Goal: Task Accomplishment & Management: Complete application form

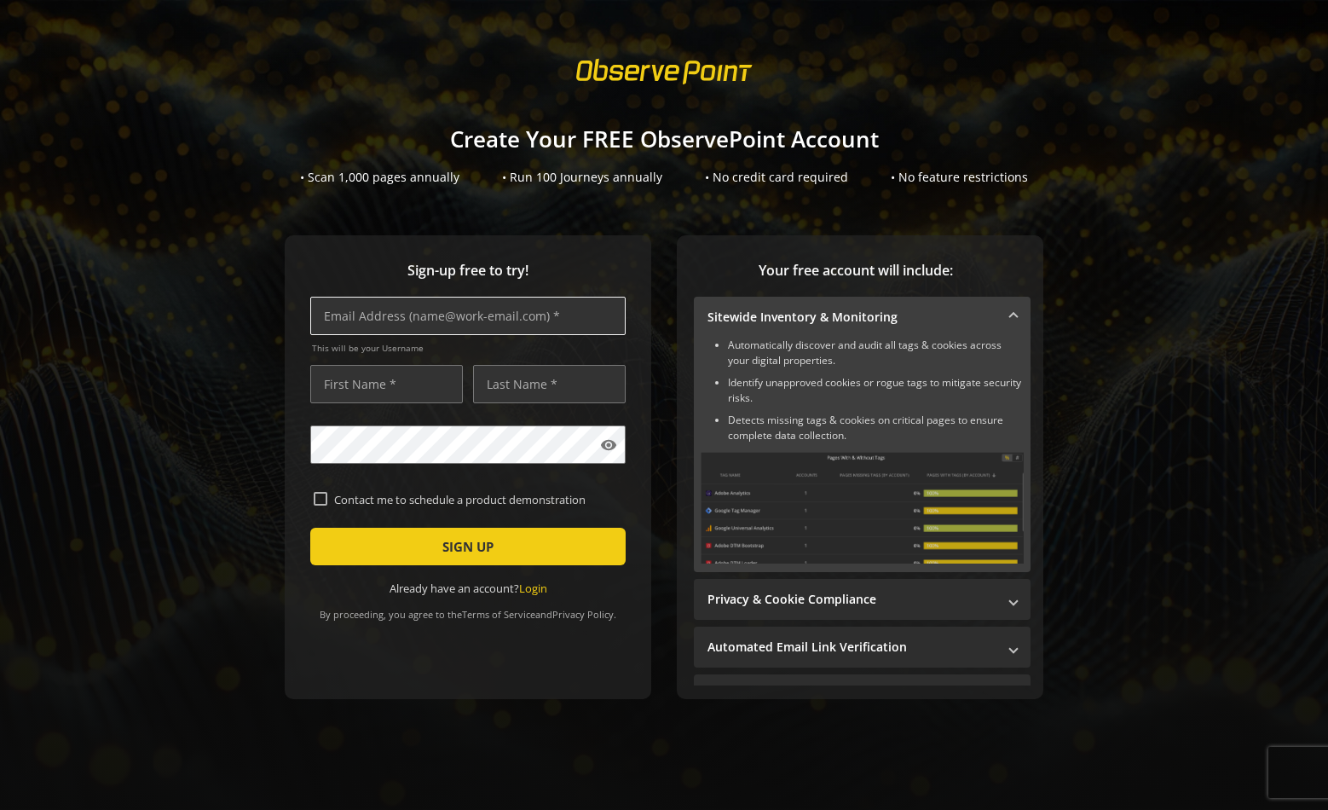
click at [427, 320] on input "text" at bounding box center [467, 316] width 315 height 38
paste input "[PERSON_NAME][EMAIL_ADDRESS][PERSON_NAME][DOMAIN_NAME]"
type input "[PERSON_NAME][EMAIL_ADDRESS][PERSON_NAME][DOMAIN_NAME]"
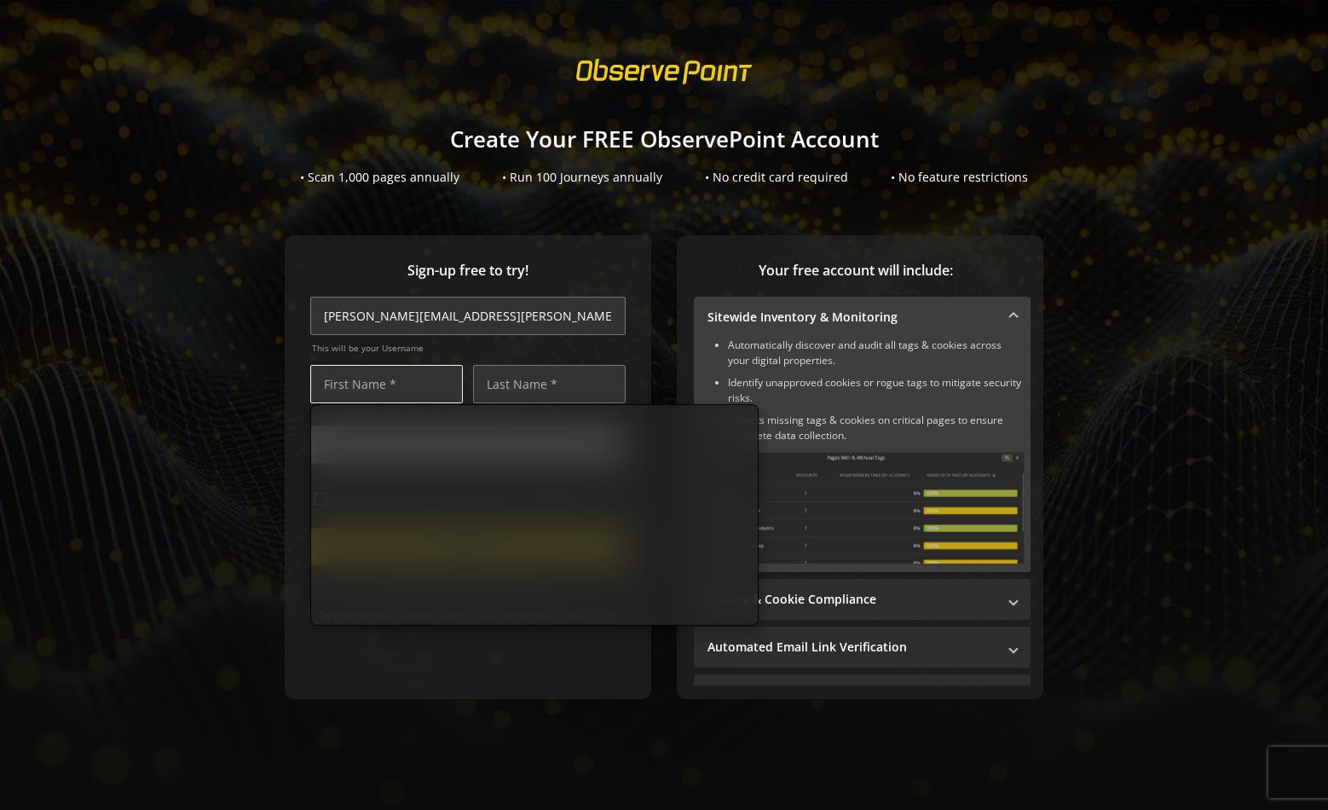
click at [431, 382] on input "text" at bounding box center [386, 384] width 153 height 38
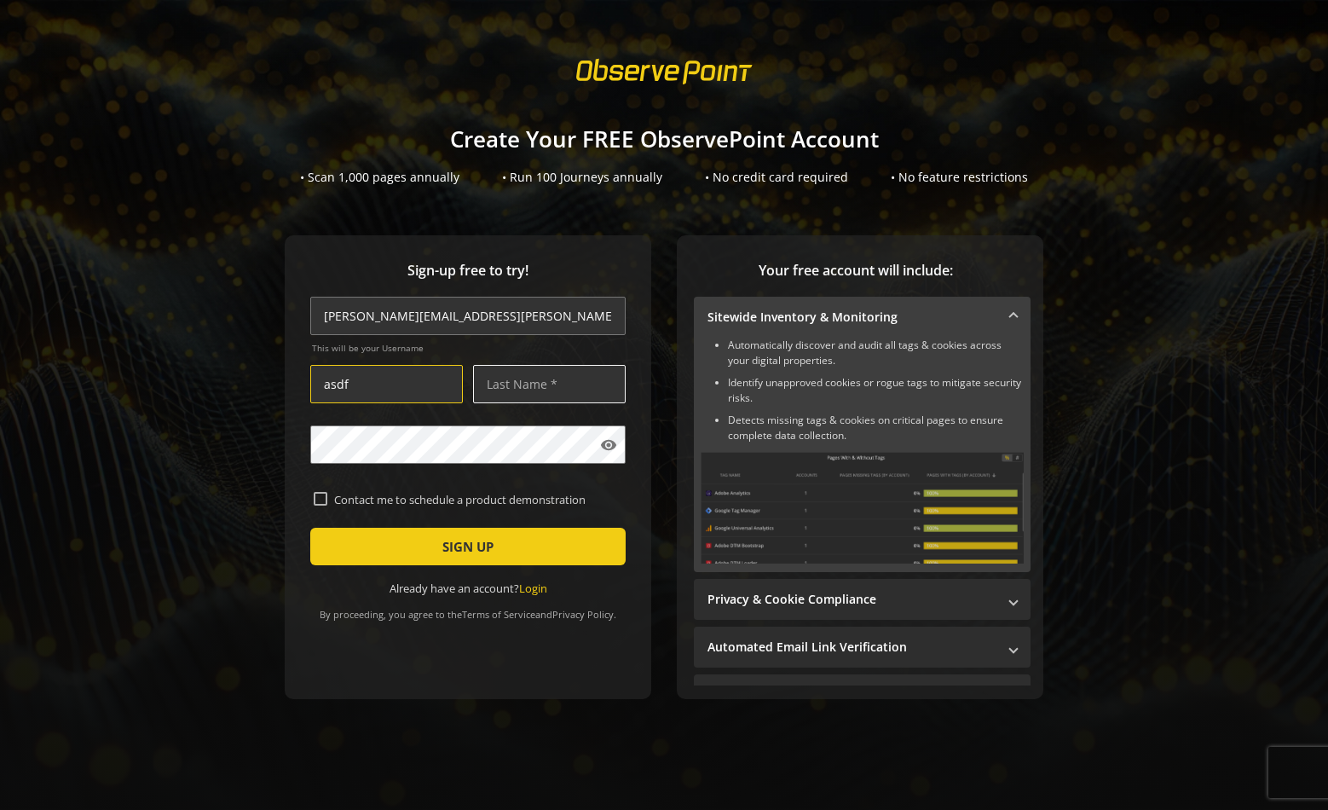
type input "asdf"
click at [514, 387] on input "text" at bounding box center [549, 384] width 153 height 38
type input "asdf"
click at [611, 450] on mat-icon "visibility" at bounding box center [608, 445] width 17 height 17
click at [453, 552] on span "SIGN UP" at bounding box center [468, 546] width 51 height 31
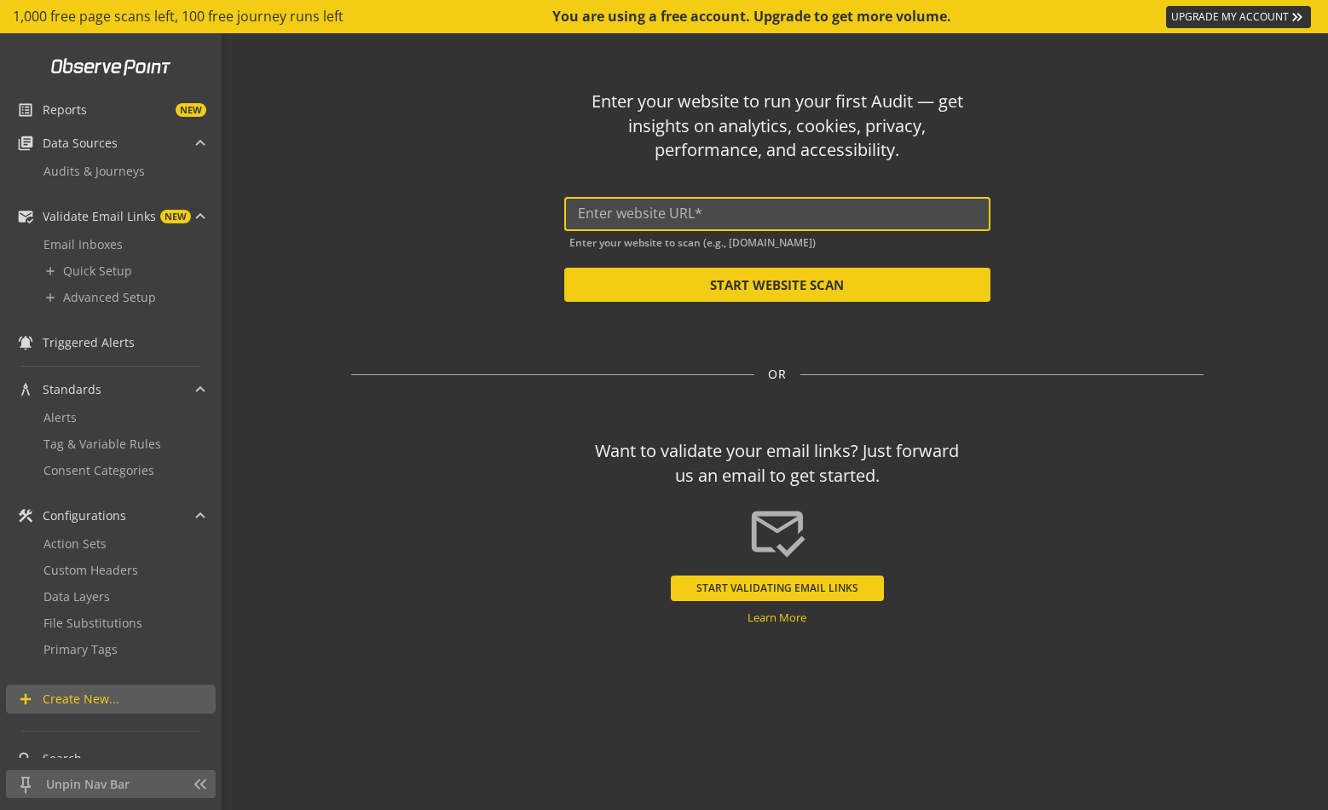
click at [723, 214] on input "text" at bounding box center [777, 213] width 399 height 16
click at [125, 778] on span "Unpin Nav Bar" at bounding box center [114, 784] width 137 height 17
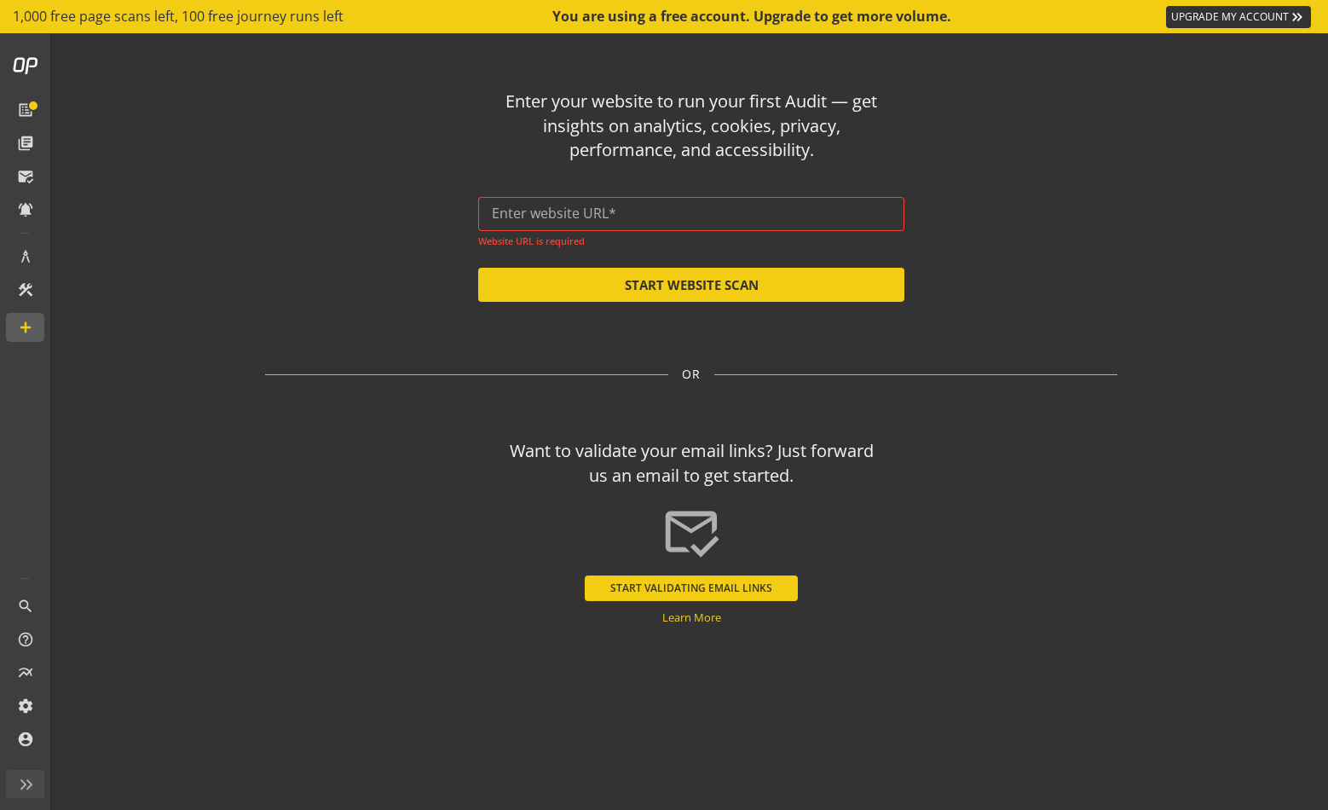
click at [680, 200] on div at bounding box center [691, 214] width 399 height 34
